Goal: Information Seeking & Learning: Learn about a topic

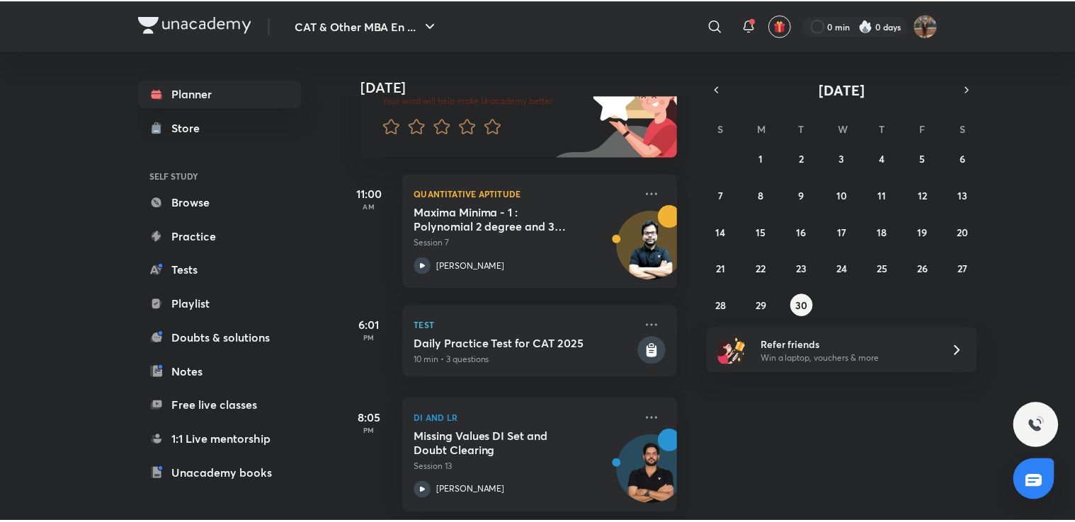
scroll to position [133, 0]
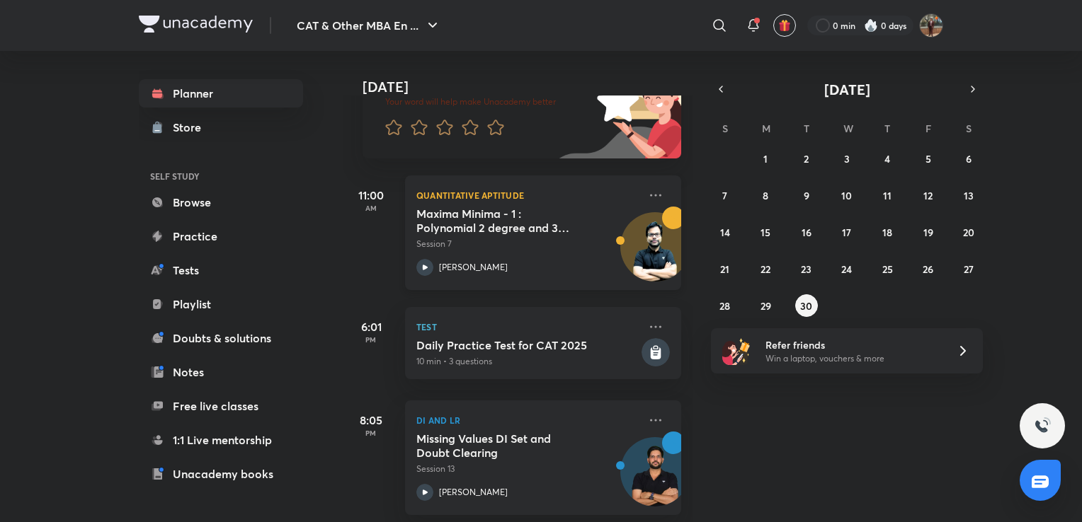
click at [529, 232] on h5 "Maxima Minima - 1 : Polynomial 2 degree and 3 degree" at bounding box center [504, 221] width 176 height 28
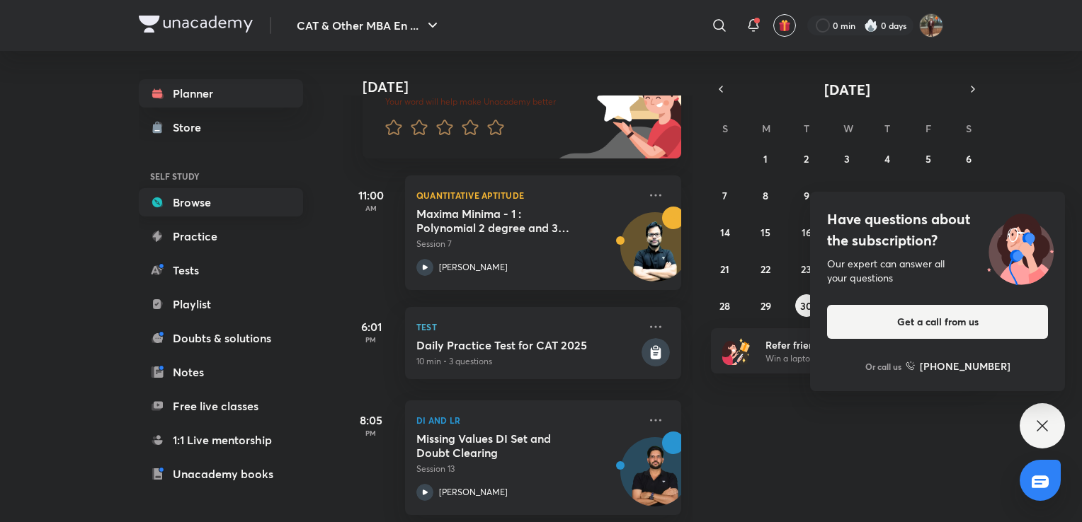
click at [207, 211] on link "Browse" at bounding box center [221, 202] width 164 height 28
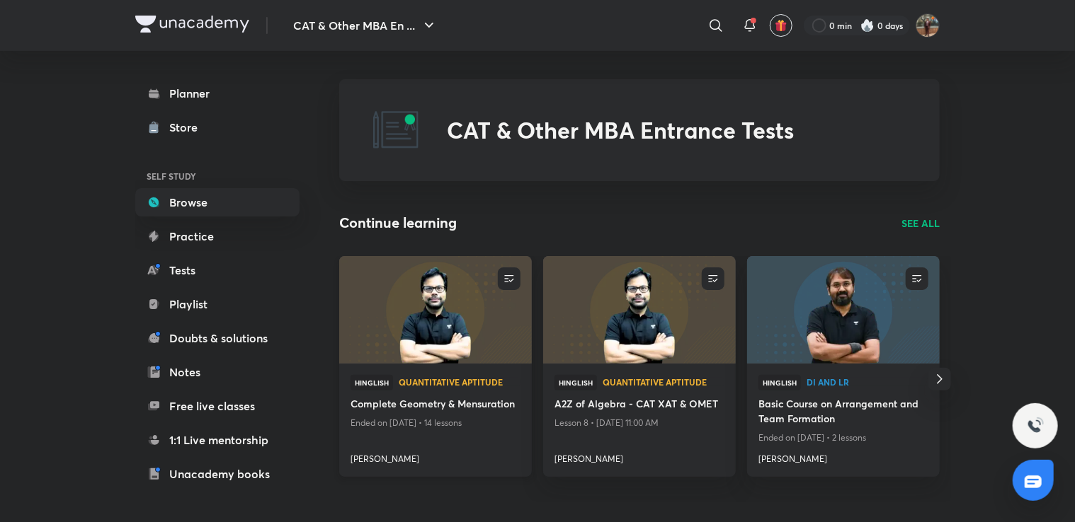
click at [428, 381] on span "Quantitative Aptitude" at bounding box center [460, 382] width 122 height 8
click at [920, 215] on div "Continue learning SEE ALL" at bounding box center [639, 222] width 600 height 21
click at [920, 221] on p "SEE ALL" at bounding box center [920, 223] width 38 height 15
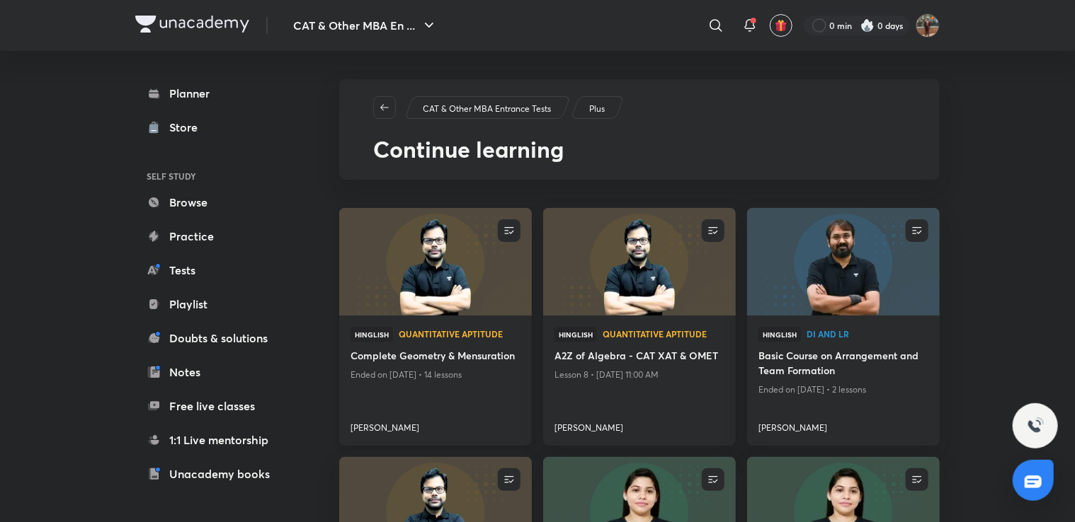
click at [408, 372] on p "Ended on [DATE] • 14 lessons" at bounding box center [435, 375] width 170 height 18
click at [456, 267] on img at bounding box center [435, 262] width 196 height 110
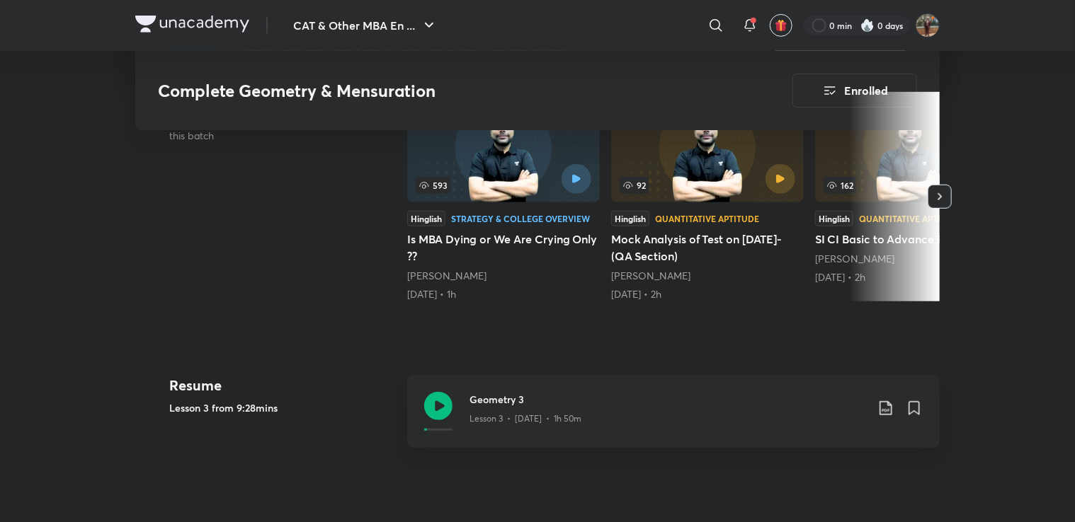
scroll to position [445, 0]
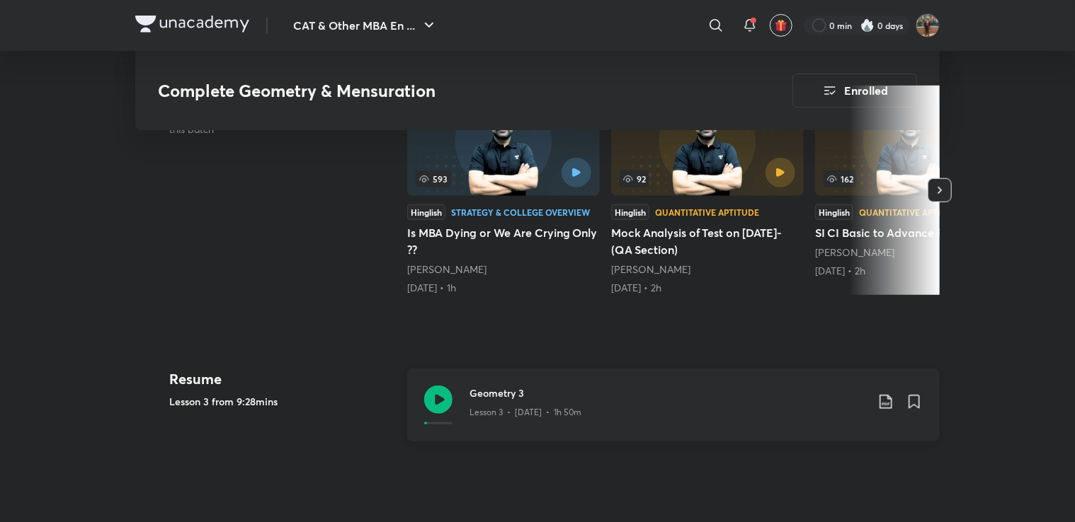
click at [457, 392] on div "Geometry 3 Lesson 3 • [DATE] • 1h 50m" at bounding box center [673, 405] width 532 height 73
